Goal: Task Accomplishment & Management: Manage account settings

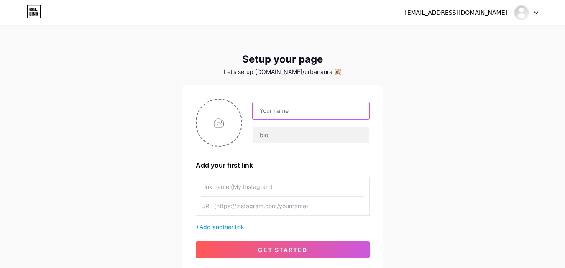
click at [291, 108] on input "text" at bounding box center [310, 110] width 116 height 17
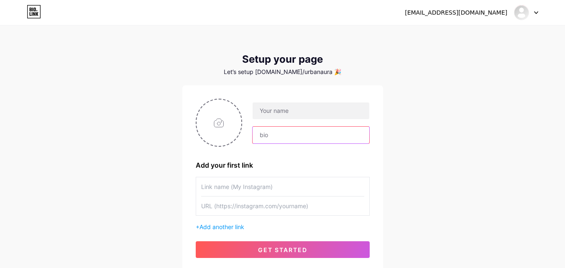
click at [264, 130] on input "text" at bounding box center [310, 135] width 116 height 17
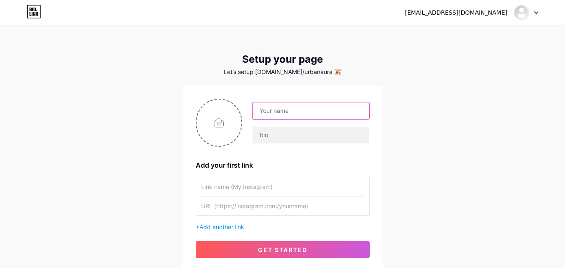
click at [279, 114] on input "text" at bounding box center [310, 110] width 116 height 17
type input "m"
type input "MAA"
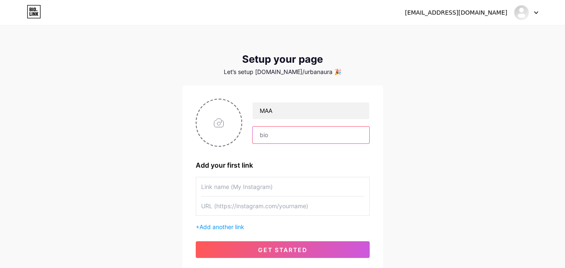
click at [272, 130] on input "text" at bounding box center [310, 135] width 116 height 17
type input "M"
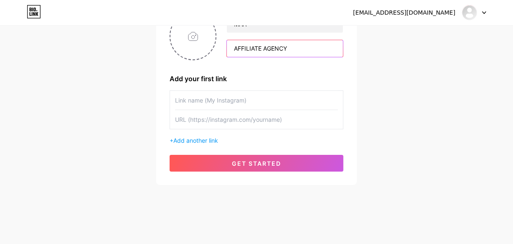
scroll to position [88, 0]
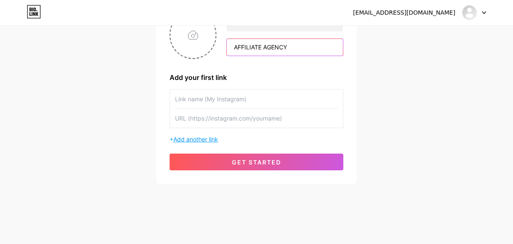
type input "AFFILIATE AGENCY"
click at [190, 137] on span "Add another link" at bounding box center [195, 138] width 45 height 7
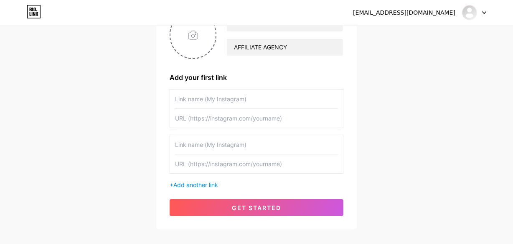
click at [216, 123] on input "text" at bounding box center [256, 118] width 163 height 19
paste input "[URL][DOMAIN_NAME]"
type input "[URL][DOMAIN_NAME]"
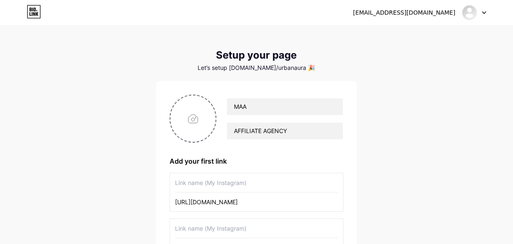
scroll to position [0, 0]
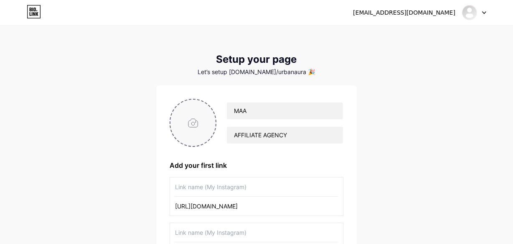
click at [186, 131] on input "file" at bounding box center [193, 122] width 45 height 46
click at [203, 117] on input "file" at bounding box center [193, 122] width 45 height 46
type input "C:\fakepath\a465c290676573aba8c47ed5a8a64bec.jpg"
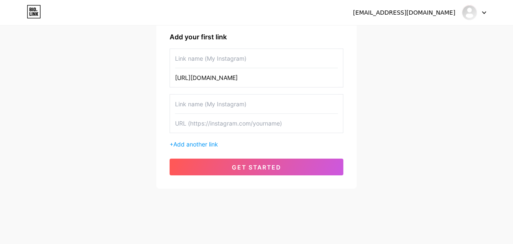
scroll to position [133, 0]
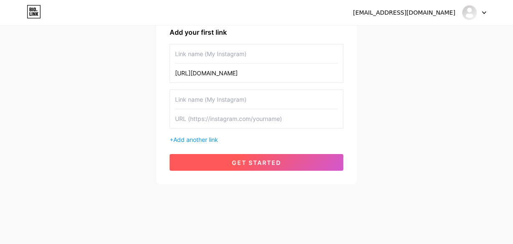
click at [288, 158] on button "get started" at bounding box center [257, 162] width 174 height 17
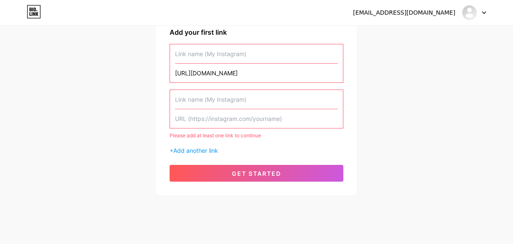
click at [195, 61] on input "text" at bounding box center [256, 53] width 163 height 19
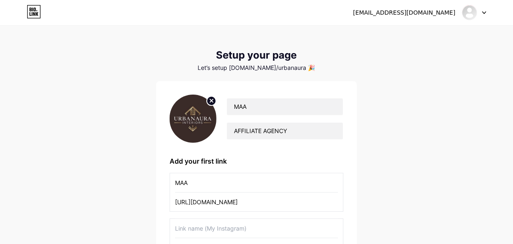
scroll to position [0, 0]
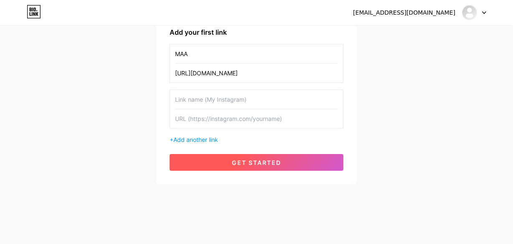
type input "MAA"
click at [233, 163] on span "get started" at bounding box center [256, 162] width 49 height 7
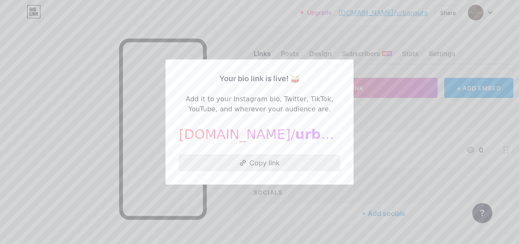
click at [243, 167] on button "Copy link" at bounding box center [259, 162] width 161 height 17
click at [381, 60] on div at bounding box center [259, 122] width 519 height 244
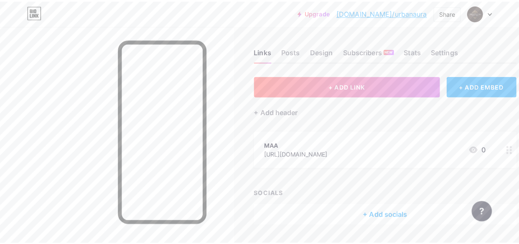
scroll to position [3, 0]
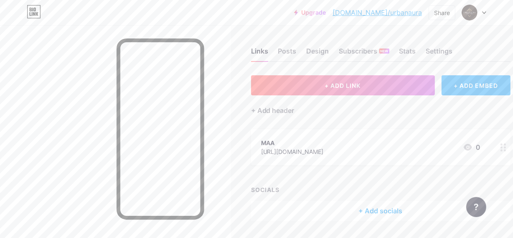
click at [488, 89] on div "+ ADD EMBED" at bounding box center [476, 85] width 69 height 20
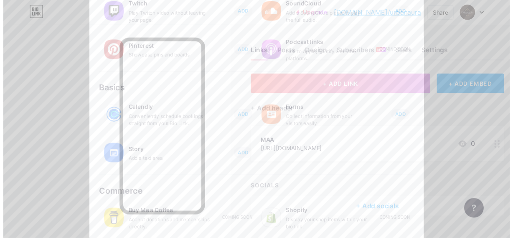
scroll to position [0, 0]
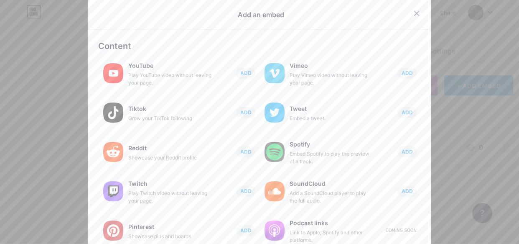
click at [410, 18] on div at bounding box center [416, 13] width 15 height 15
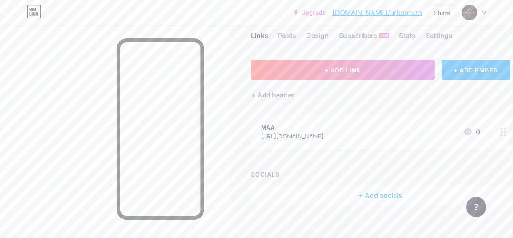
scroll to position [26, 0]
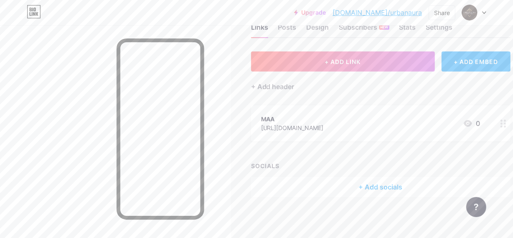
drag, startPoint x: 409, startPoint y: 131, endPoint x: 407, endPoint y: 117, distance: 14.4
click at [407, 117] on div "MAA [URL][DOMAIN_NAME] 0" at bounding box center [370, 123] width 219 height 19
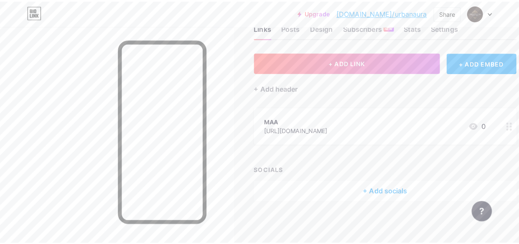
scroll to position [21, 0]
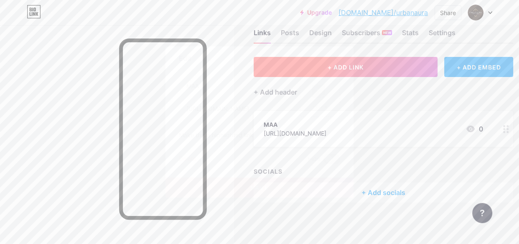
drag, startPoint x: 335, startPoint y: 59, endPoint x: 339, endPoint y: 66, distance: 7.7
click at [335, 60] on icon at bounding box center [336, 58] width 7 height 7
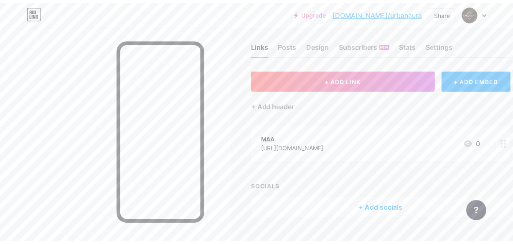
scroll to position [0, 0]
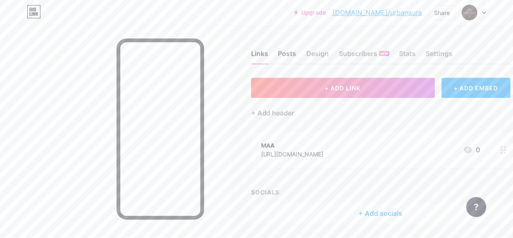
click at [285, 50] on div "Posts" at bounding box center [287, 55] width 18 height 15
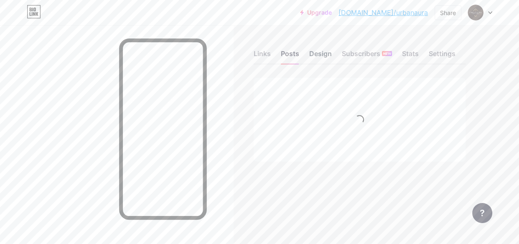
click at [324, 51] on div "Design" at bounding box center [320, 55] width 23 height 15
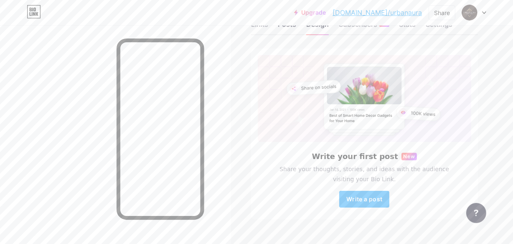
scroll to position [45, 0]
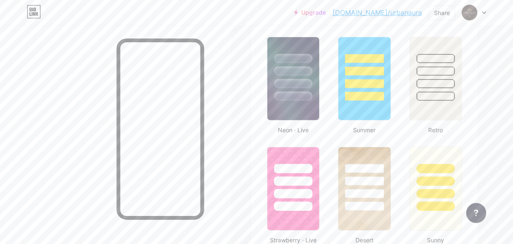
scroll to position [559, 0]
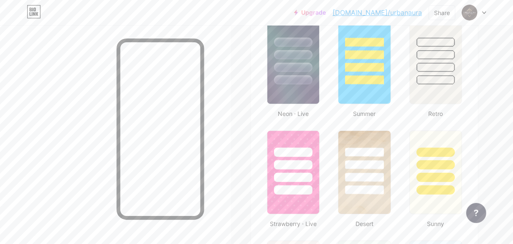
drag, startPoint x: 503, startPoint y: 122, endPoint x: 518, endPoint y: 125, distance: 15.3
click at [513, 130] on html "Upgrade [DOMAIN_NAME]/urbana... [DOMAIN_NAME]/urbanaura Share Switch accounts M…" at bounding box center [256, 151] width 513 height 1420
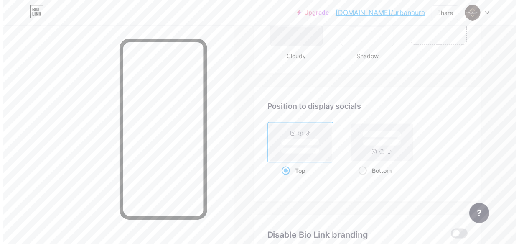
scroll to position [0, 0]
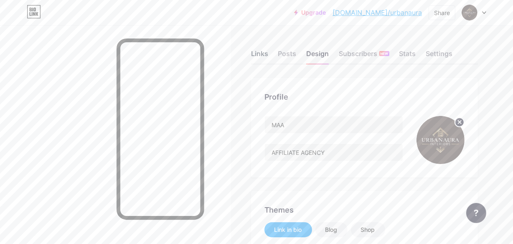
click at [262, 53] on div "Links" at bounding box center [259, 55] width 17 height 15
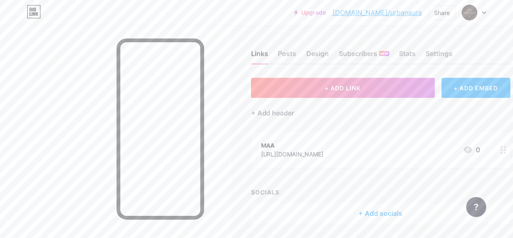
drag, startPoint x: 503, startPoint y: 155, endPoint x: 364, endPoint y: 147, distance: 139.8
click at [324, 147] on div "MAA" at bounding box center [292, 145] width 63 height 9
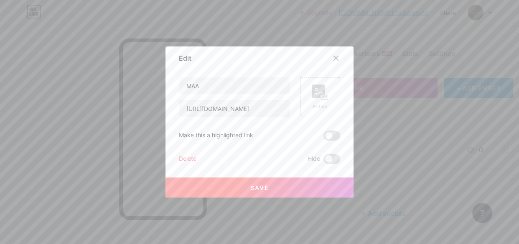
click at [181, 159] on div "Delete" at bounding box center [188, 159] width 18 height 10
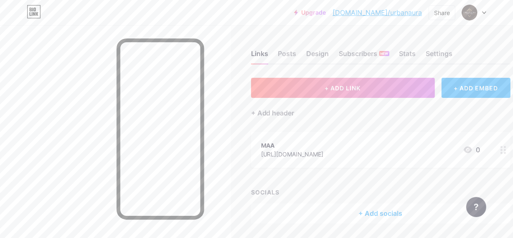
click at [302, 159] on button "Confirm" at bounding box center [304, 151] width 94 height 20
click at [471, 85] on div "+ ADD EMBED" at bounding box center [476, 88] width 69 height 20
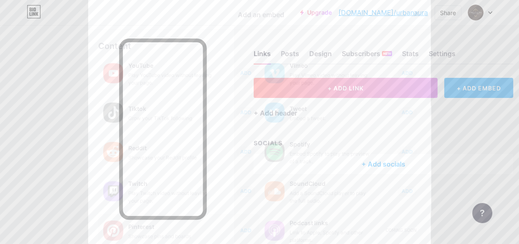
click at [246, 229] on span "ADD" at bounding box center [245, 230] width 11 height 7
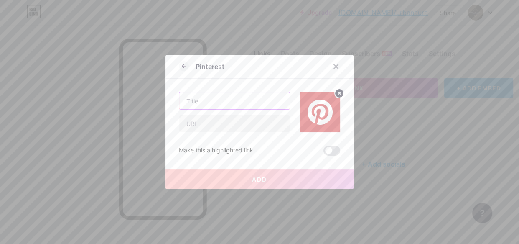
click at [203, 98] on input "text" at bounding box center [234, 100] width 110 height 17
type input "URBANAURA INTIRIOR'S"
click at [208, 125] on input "text" at bounding box center [234, 123] width 110 height 17
paste input "[URL][DOMAIN_NAME]"
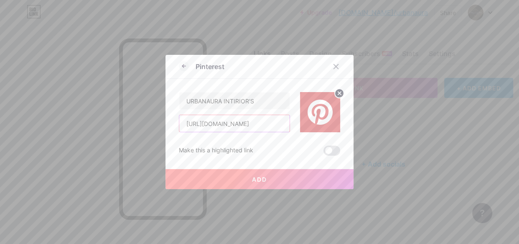
scroll to position [0, 20]
type input "[URL][DOMAIN_NAME]"
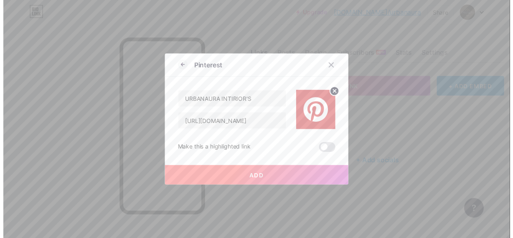
scroll to position [0, 0]
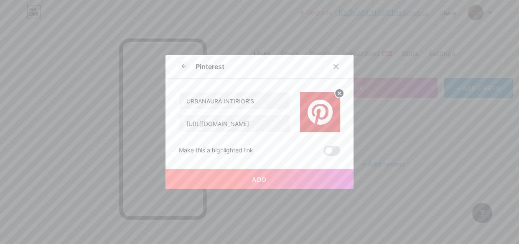
click at [273, 178] on button "Add" at bounding box center [259, 179] width 188 height 20
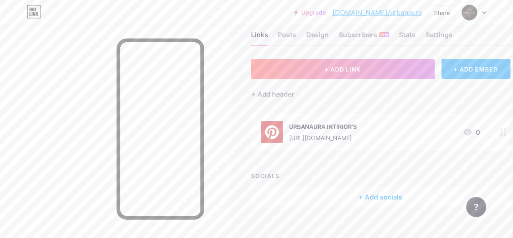
scroll to position [16, 0]
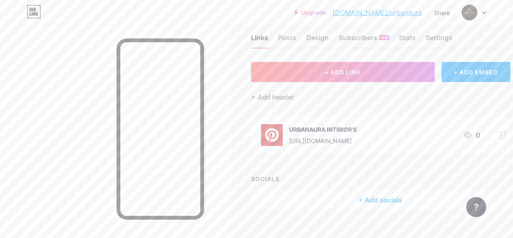
drag, startPoint x: 382, startPoint y: 142, endPoint x: 264, endPoint y: 130, distance: 119.3
click at [264, 130] on img at bounding box center [272, 135] width 22 height 22
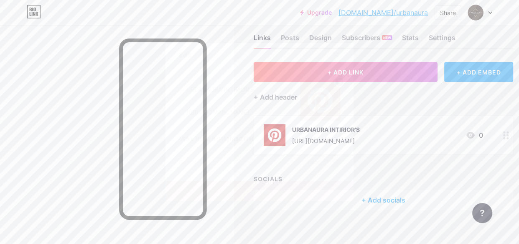
click at [270, 131] on div "URBANAURA INTIRIOR'S [URL][DOMAIN_NAME] Make this a highlighted link Delete Hid…" at bounding box center [259, 117] width 161 height 100
click at [180, 158] on div "Make this a highlighted link Delete Hide Save" at bounding box center [259, 150] width 161 height 33
click at [181, 161] on div "Delete" at bounding box center [188, 162] width 18 height 10
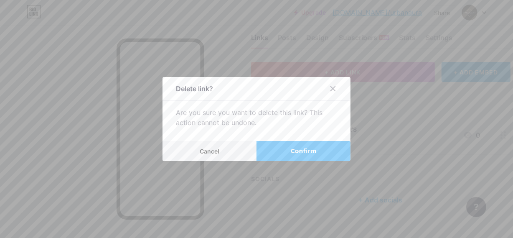
drag, startPoint x: 293, startPoint y: 152, endPoint x: 288, endPoint y: 163, distance: 12.0
click at [292, 152] on button "Confirm" at bounding box center [304, 151] width 94 height 20
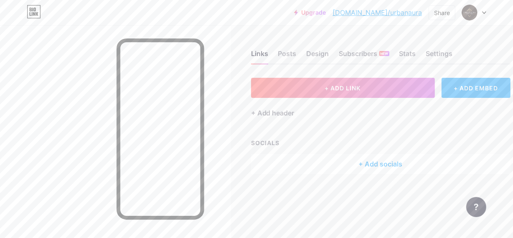
click at [333, 154] on div "+ Add socials" at bounding box center [381, 164] width 260 height 20
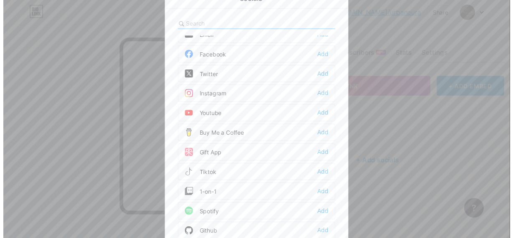
scroll to position [0, 0]
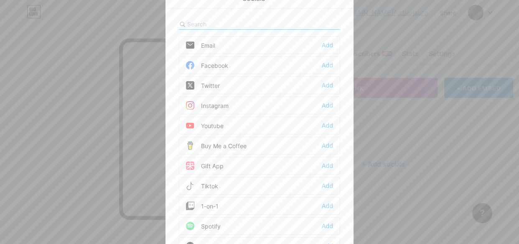
click at [227, 23] on input "text" at bounding box center [233, 24] width 92 height 9
type input "P"
click at [322, 125] on div "Add" at bounding box center [327, 125] width 11 height 8
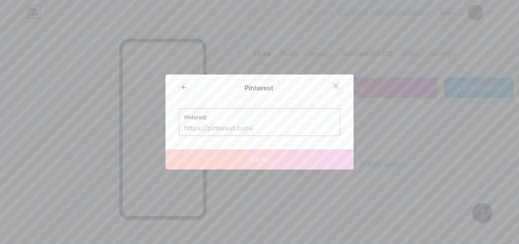
click at [232, 125] on input "text" at bounding box center [259, 128] width 150 height 14
paste input "[URL][DOMAIN_NAME]"
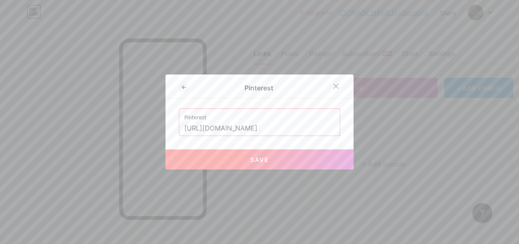
type input "[URL][DOMAIN_NAME]"
click at [250, 156] on span "Save" at bounding box center [259, 159] width 19 height 7
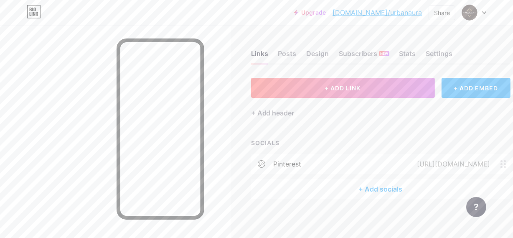
click at [404, 162] on div "[URL][DOMAIN_NAME]" at bounding box center [452, 164] width 97 height 10
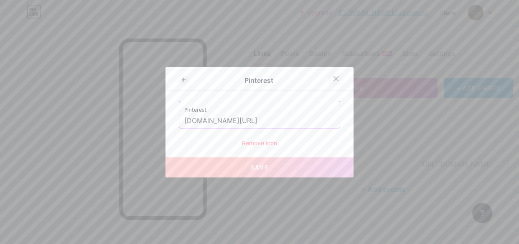
click at [333, 75] on icon at bounding box center [336, 78] width 7 height 7
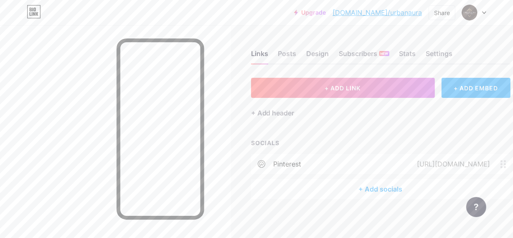
click at [288, 170] on div "pinterest [URL][DOMAIN_NAME]" at bounding box center [381, 164] width 260 height 20
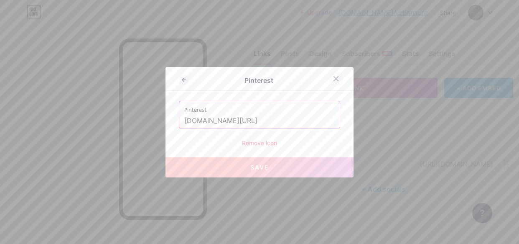
click at [330, 71] on div at bounding box center [335, 78] width 15 height 15
